Goal: Task Accomplishment & Management: Manage account settings

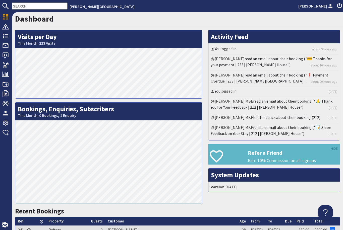
click at [8, 63] on icon at bounding box center [5, 65] width 7 height 7
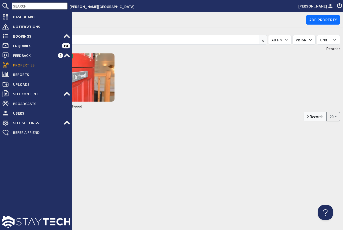
click at [95, 71] on img at bounding box center [90, 77] width 48 height 48
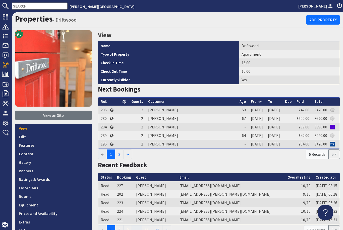
click at [50, 214] on link "Prices and Availability" at bounding box center [53, 213] width 77 height 9
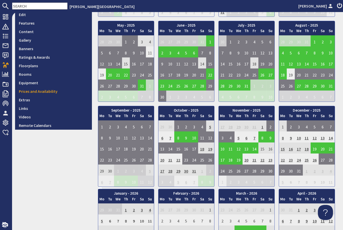
scroll to position [123, 0]
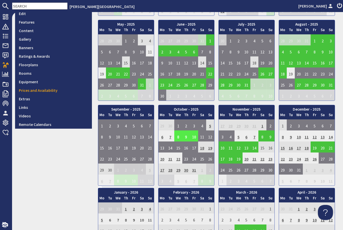
click at [177, 136] on td "8" at bounding box center [178, 136] width 8 height 11
click at [182, 157] on link "View booking" at bounding box center [174, 158] width 26 height 5
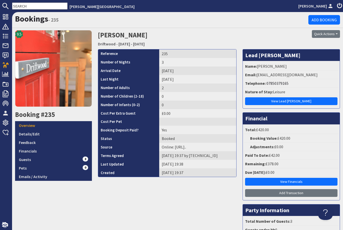
click at [292, 180] on link "View Financials" at bounding box center [291, 182] width 92 height 8
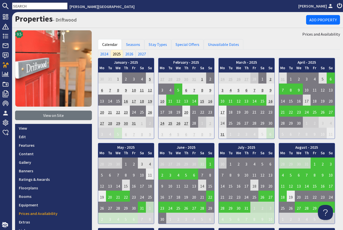
click at [7, 67] on icon at bounding box center [5, 65] width 7 height 7
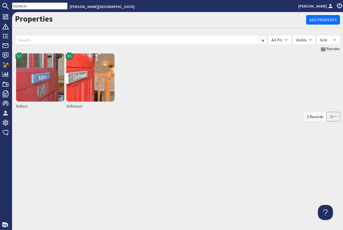
click at [41, 83] on img at bounding box center [40, 77] width 48 height 48
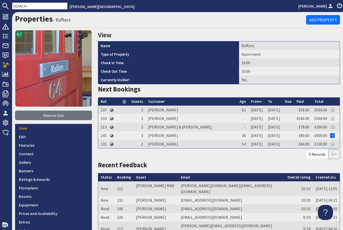
click at [53, 212] on link "Prices and Availability" at bounding box center [53, 213] width 77 height 9
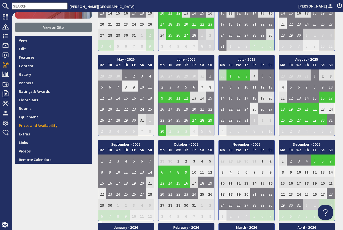
scroll to position [89, 0]
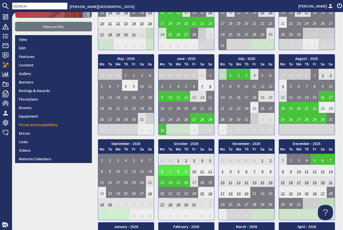
click at [161, 169] on td "6" at bounding box center [162, 170] width 8 height 11
click at [166, 194] on link "View booking" at bounding box center [158, 192] width 26 height 5
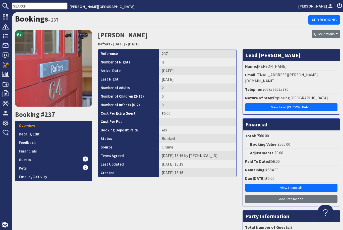
click at [290, 184] on link "View Financials" at bounding box center [291, 188] width 92 height 8
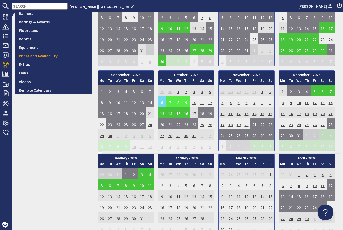
scroll to position [161, 0]
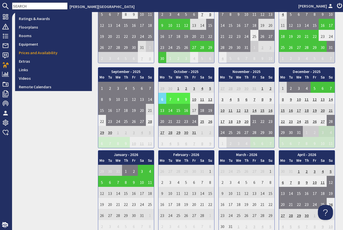
click at [161, 109] on td "13" at bounding box center [162, 109] width 8 height 11
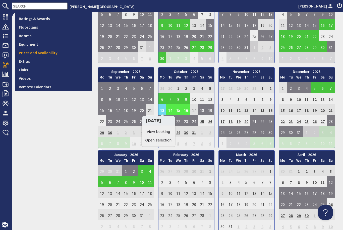
click at [166, 134] on link "View booking" at bounding box center [158, 131] width 26 height 5
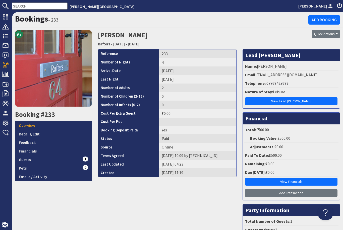
click at [294, 182] on link "View Financials" at bounding box center [291, 182] width 92 height 8
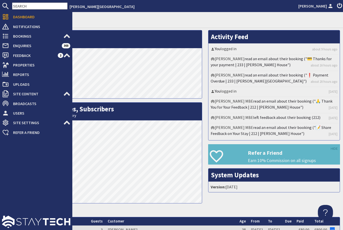
click at [9, 67] on span "Properties" at bounding box center [39, 65] width 61 height 8
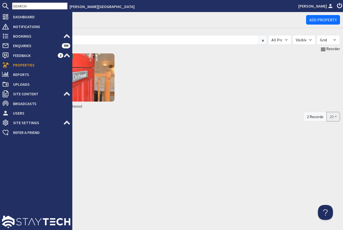
click at [96, 80] on img at bounding box center [90, 77] width 48 height 48
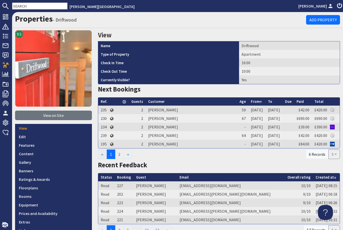
click at [45, 212] on link "Prices and Availability" at bounding box center [53, 213] width 77 height 9
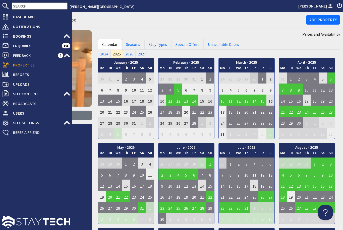
click at [8, 64] on use at bounding box center [6, 65] width 6 height 6
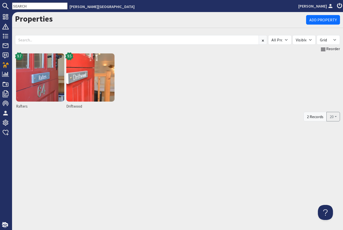
click at [45, 82] on img at bounding box center [40, 77] width 48 height 48
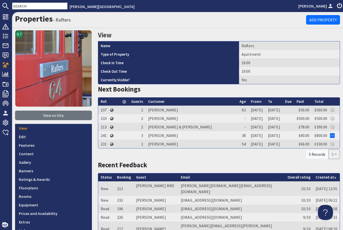
click at [53, 212] on link "Prices and Availability" at bounding box center [53, 213] width 77 height 9
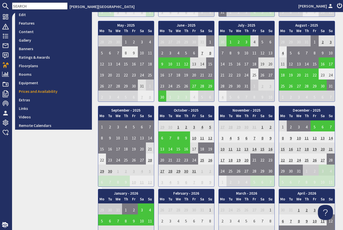
scroll to position [126, 0]
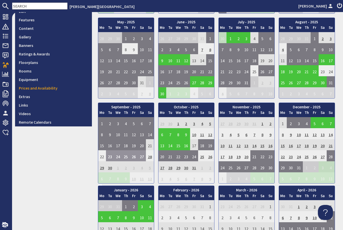
click at [109, 156] on td "23" at bounding box center [110, 155] width 8 height 11
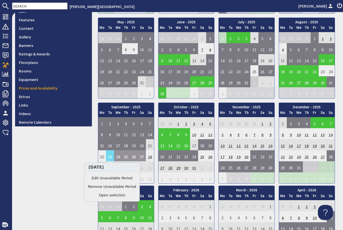
click at [120, 178] on link "Edit Unavailable Period" at bounding box center [112, 178] width 48 height 5
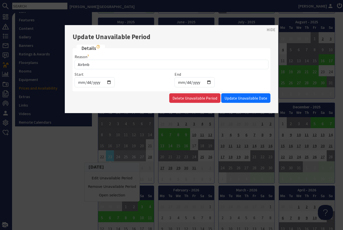
click at [272, 28] on link "HIDE" at bounding box center [271, 30] width 9 height 6
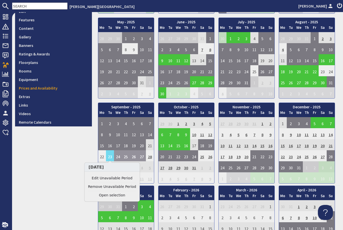
click at [120, 145] on td "17" at bounding box center [118, 144] width 8 height 11
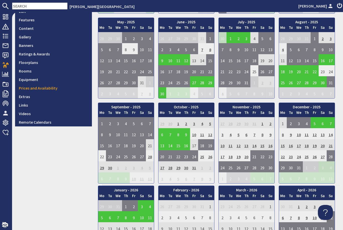
click at [120, 143] on td "17" at bounding box center [118, 144] width 8 height 11
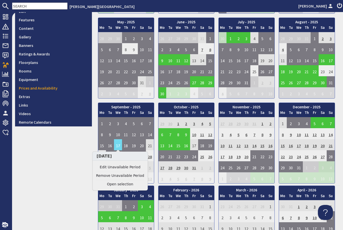
click at [125, 168] on link "Edit Unavailable Period" at bounding box center [120, 167] width 48 height 5
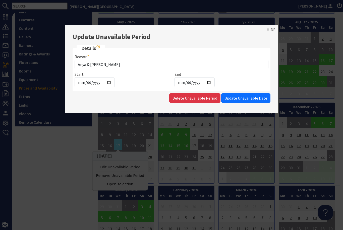
click at [272, 31] on link "HIDE" at bounding box center [271, 30] width 9 height 6
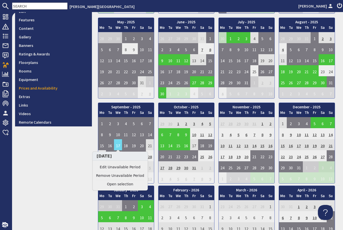
click at [164, 134] on td "6" at bounding box center [162, 133] width 8 height 11
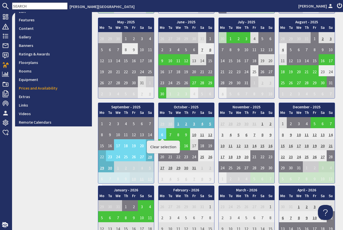
click at [169, 147] on link "Clear selection" at bounding box center [163, 147] width 26 height 5
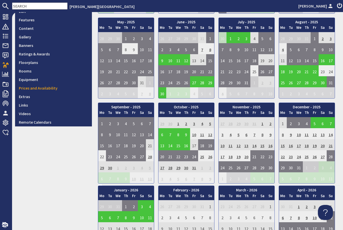
click at [162, 134] on td "6" at bounding box center [162, 133] width 8 height 11
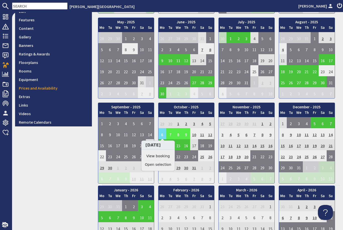
click at [167, 156] on link "View booking" at bounding box center [158, 156] width 26 height 5
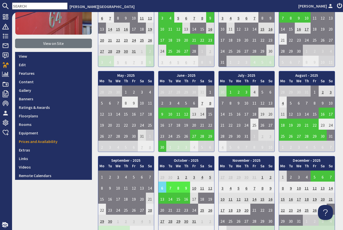
scroll to position [90, 0]
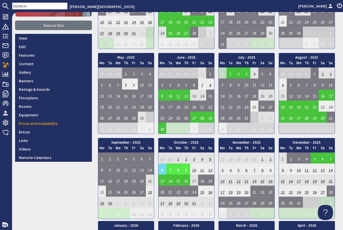
click at [162, 182] on td "13" at bounding box center [162, 180] width 8 height 11
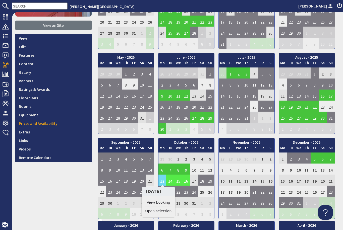
click at [166, 204] on link "View booking" at bounding box center [158, 202] width 26 height 5
